Goal: Communication & Community: Ask a question

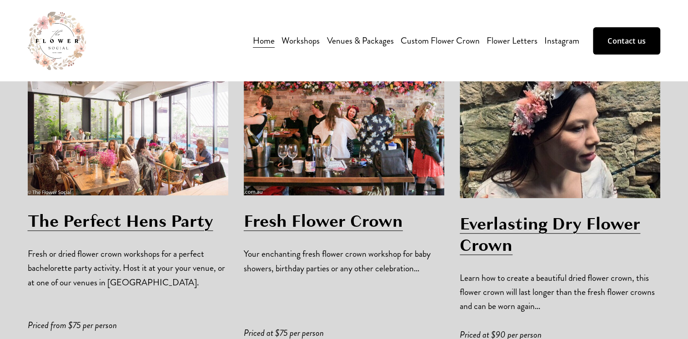
scroll to position [625, 0]
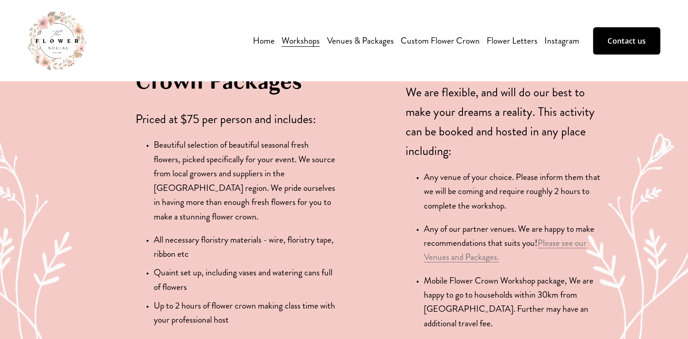
scroll to position [1278, 0]
click at [626, 41] on link "Contact us" at bounding box center [626, 40] width 67 height 27
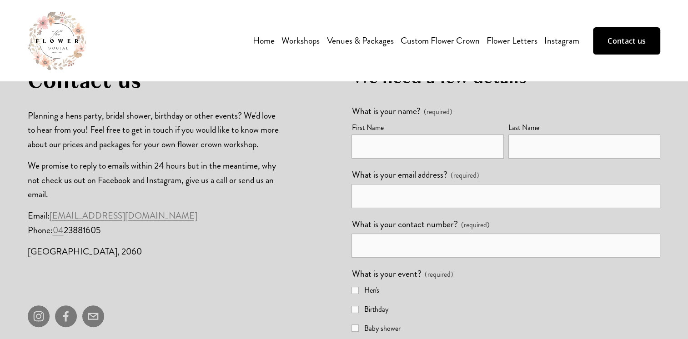
scroll to position [202, 0]
click at [454, 136] on input "First Name" at bounding box center [428, 147] width 152 height 24
type input "[PERSON_NAME]"
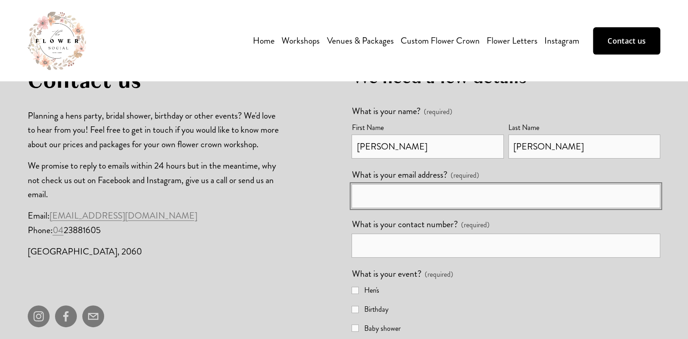
type input "[EMAIL_ADDRESS][DOMAIN_NAME]"
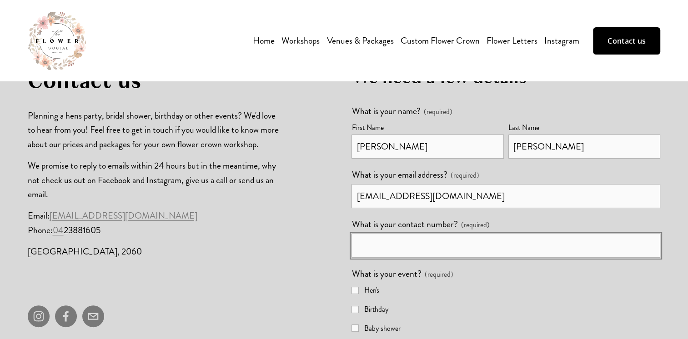
type input "0417325889"
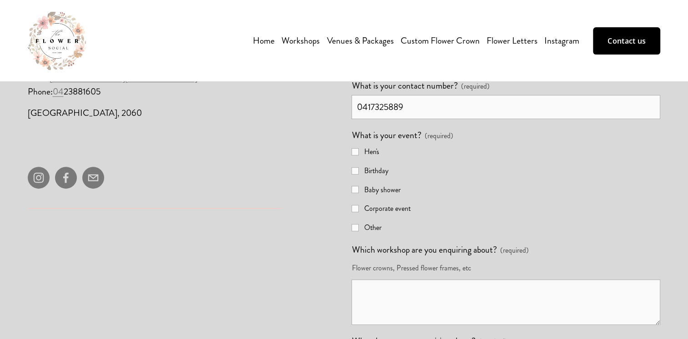
scroll to position [347, 0]
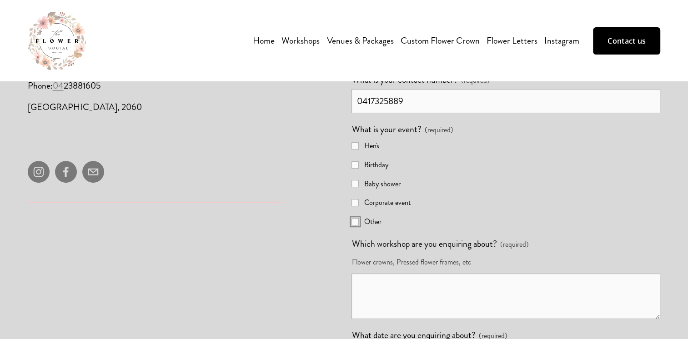
click at [358, 226] on input "Other" at bounding box center [355, 221] width 7 height 7
checkbox input "true"
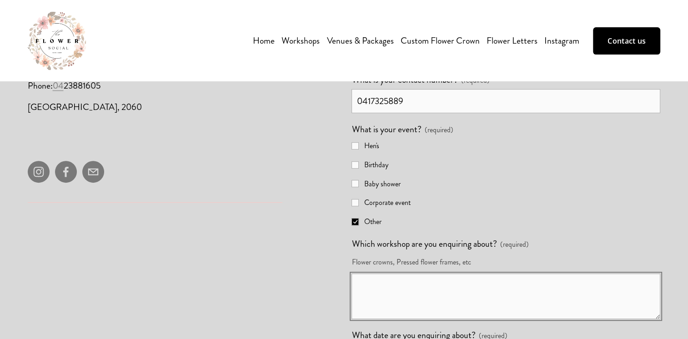
click at [394, 288] on textarea "Which workshop are you enquiring about? (required)" at bounding box center [506, 297] width 309 height 46
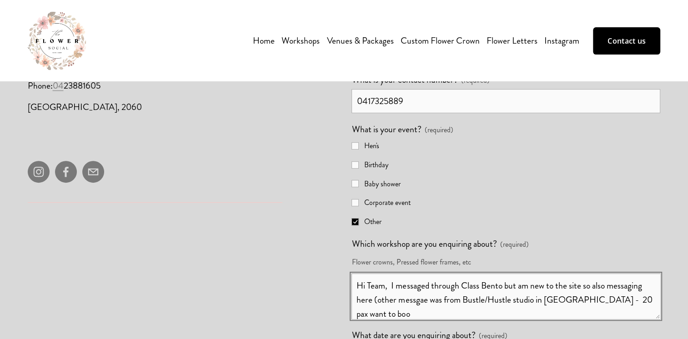
scroll to position [2, 0]
click at [637, 315] on textarea "Hi Team, I messaged through Class Bento but am new to the site so also messagin…" at bounding box center [506, 297] width 309 height 46
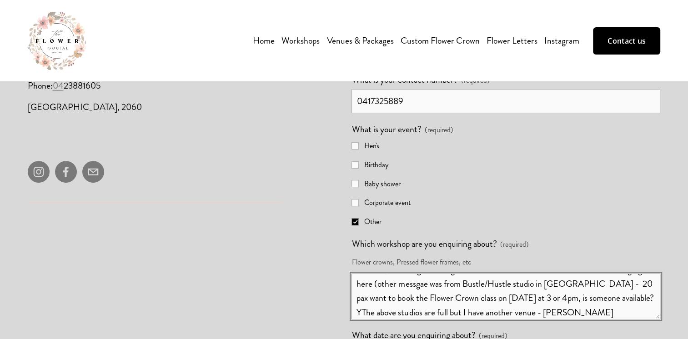
scroll to position [30, 0]
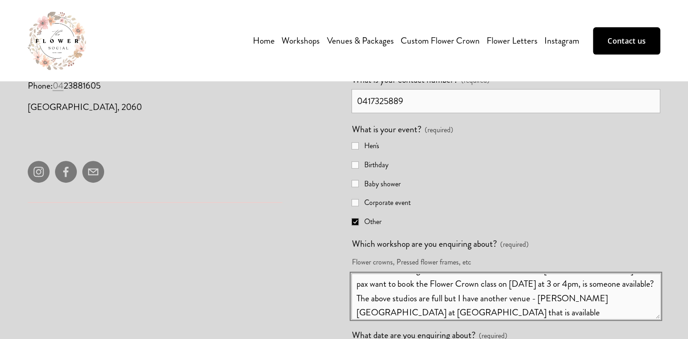
click at [464, 312] on textarea "Hi Team, I messaged through Class Bento but am new to the site so also messagin…" at bounding box center [506, 297] width 309 height 46
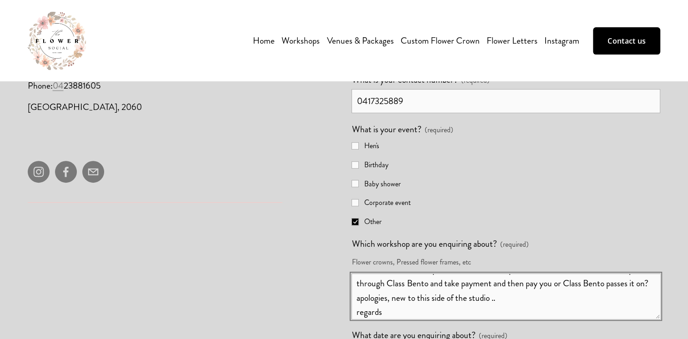
scroll to position [116, 0]
click at [421, 316] on textarea "Hi Team, I messaged through Class Bento but am new to the site so also messagin…" at bounding box center [506, 297] width 309 height 46
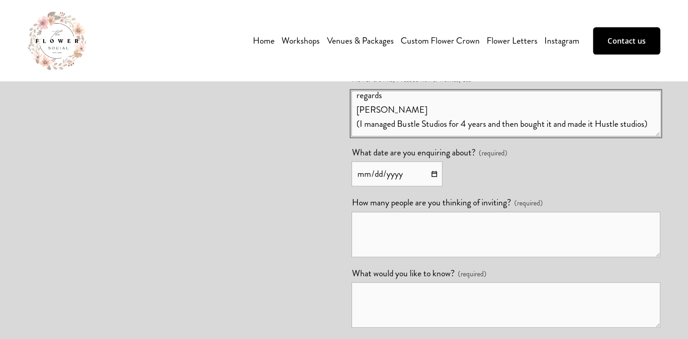
scroll to position [530, 0]
type textarea "Hi Team, I messaged through Class Bento but am new to the site so also messagin…"
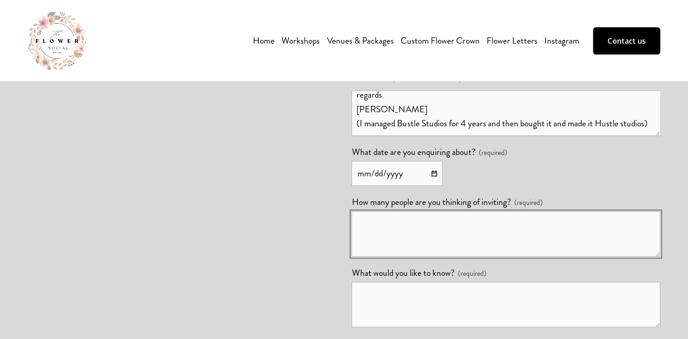
click at [436, 228] on textarea "How many people are you thinking of inviting? (required)" at bounding box center [506, 235] width 309 height 46
type textarea "20 confirmed"
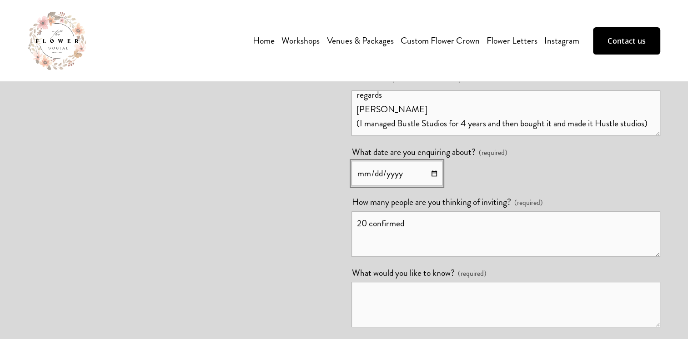
click at [434, 175] on input "What date are you enquiring about? (required)" at bounding box center [397, 173] width 91 height 25
type input "[DATE]"
click at [411, 314] on textarea "What would you like to know? (required)" at bounding box center [506, 305] width 309 height 46
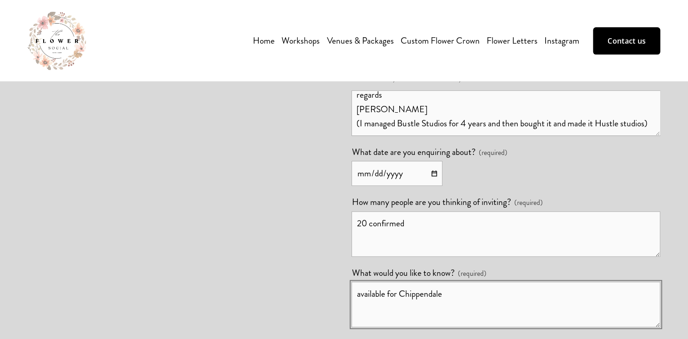
click at [471, 295] on textarea "available for Chippendale" at bounding box center [506, 305] width 309 height 46
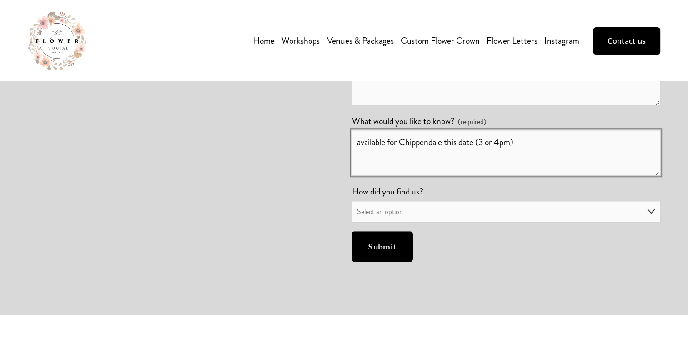
scroll to position [695, 0]
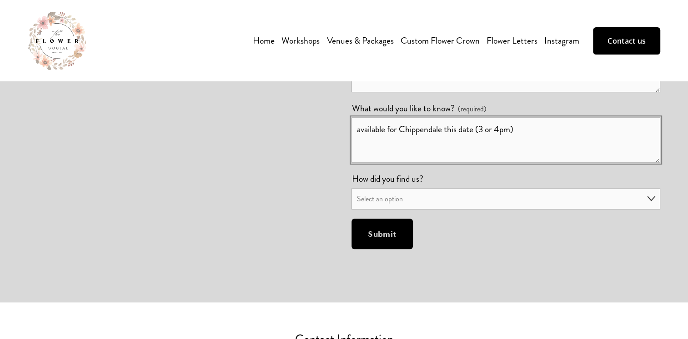
type textarea "available for Chippendale this date (3 or 4pm)"
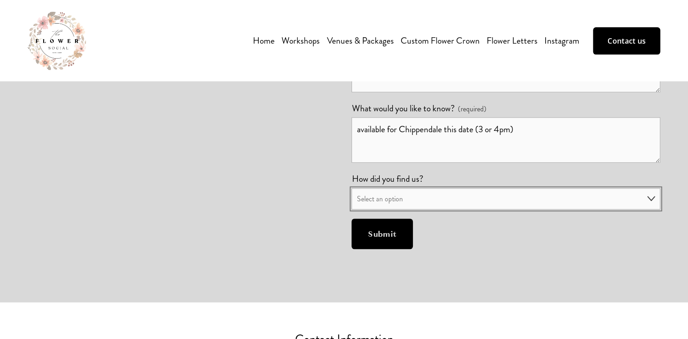
click at [437, 202] on select "Select an option Word of mouth Google search Instagram Facebook Ad" at bounding box center [506, 199] width 309 height 22
select select "Word of mouth"
click at [352, 189] on select "Select an option Word of mouth Google search Instagram Facebook Ad" at bounding box center [506, 199] width 309 height 22
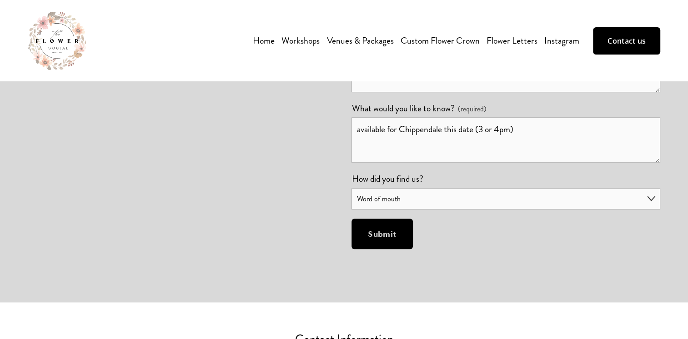
click at [391, 240] on span "Submit" at bounding box center [382, 234] width 29 height 11
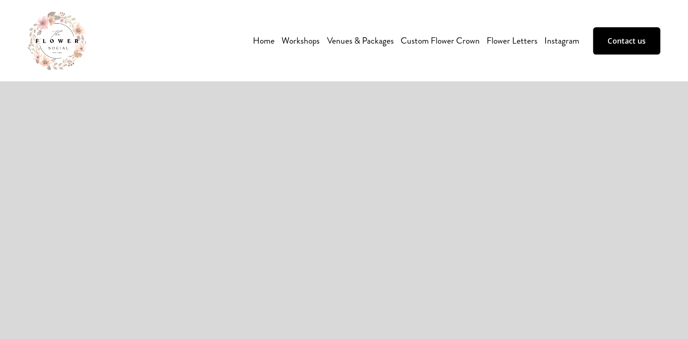
scroll to position [379, 0]
